Goal: Information Seeking & Learning: Learn about a topic

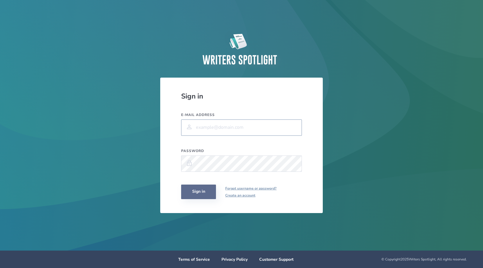
type input "[PERSON_NAME][EMAIL_ADDRESS][PERSON_NAME][PERSON_NAME][DOMAIN_NAME]"
click at [192, 193] on button "Sign in" at bounding box center [198, 191] width 35 height 15
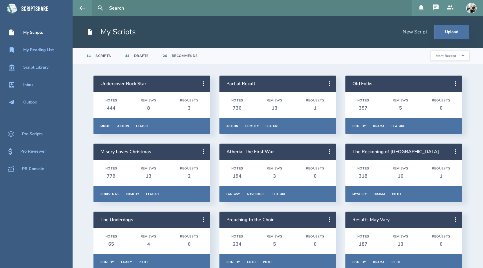
click at [123, 9] on input "text" at bounding box center [258, 8] width 303 height 16
click at [55, 68] on div "Script Library" at bounding box center [36, 67] width 73 height 7
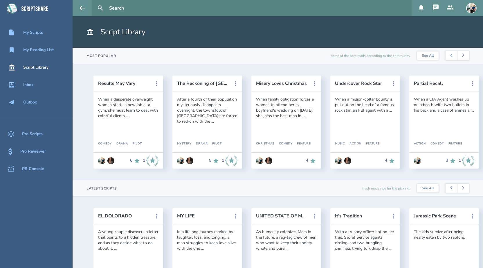
click at [130, 6] on input "text" at bounding box center [258, 8] width 303 height 16
click at [94, 2] on button at bounding box center [100, 8] width 13 height 13
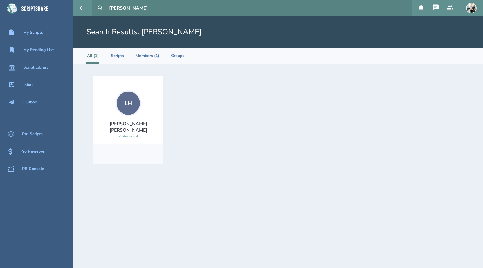
click at [129, 112] on div "LM" at bounding box center [129, 103] width 26 height 26
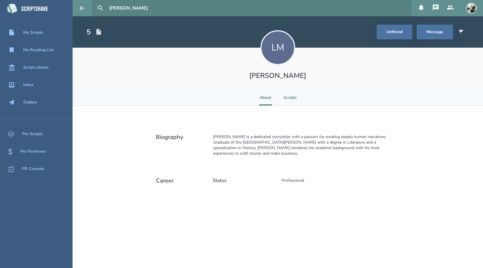
click at [285, 99] on li "Scripts" at bounding box center [290, 97] width 13 height 16
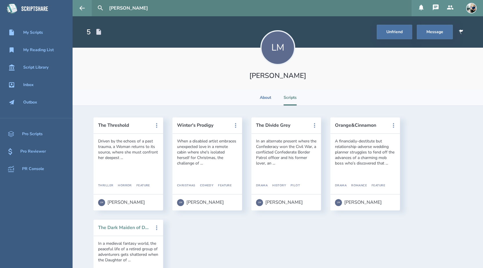
click at [135, 229] on button "The Dark Maiden of Despair" at bounding box center [124, 227] width 52 height 5
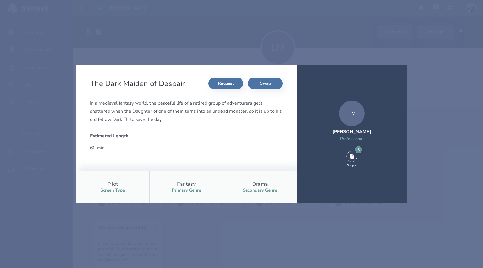
click at [424, 167] on div "The Dark Maiden of Despair Request Swap In a medieval fantasy world, the peacef…" at bounding box center [241, 134] width 483 height 268
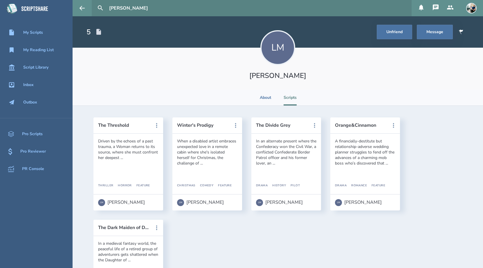
click at [137, 9] on input "[PERSON_NAME]" at bounding box center [258, 8] width 303 height 16
type input "kendsy"
click at [94, 2] on button at bounding box center [100, 8] width 13 height 13
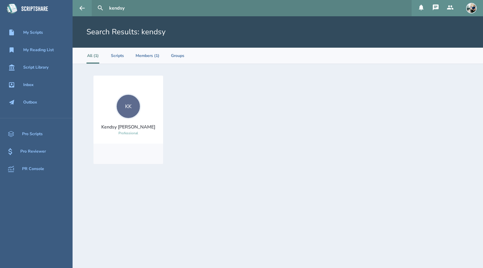
click at [130, 103] on div "KK" at bounding box center [129, 107] width 26 height 26
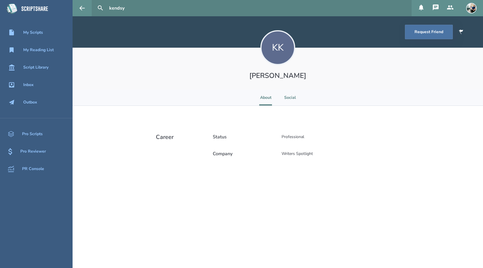
click at [290, 99] on li "Social" at bounding box center [290, 97] width 13 height 16
click at [267, 97] on li "About" at bounding box center [265, 97] width 13 height 16
click at [46, 66] on div "Script Library" at bounding box center [35, 67] width 25 height 5
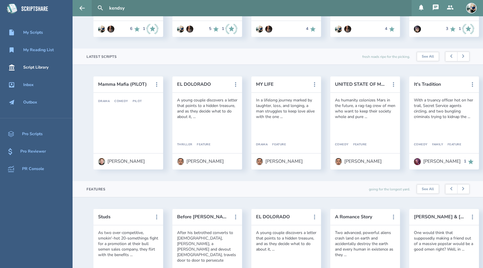
scroll to position [140, 0]
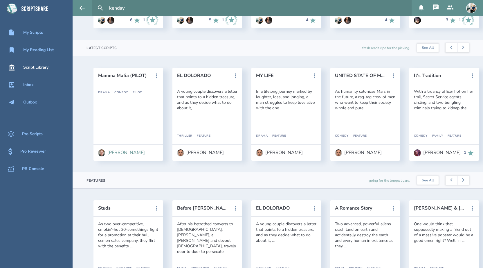
click at [115, 151] on div "[PERSON_NAME]" at bounding box center [125, 152] width 37 height 5
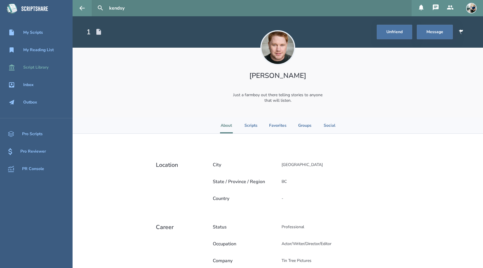
click at [40, 66] on div "Script Library" at bounding box center [35, 67] width 25 height 5
